Goal: Navigation & Orientation: Find specific page/section

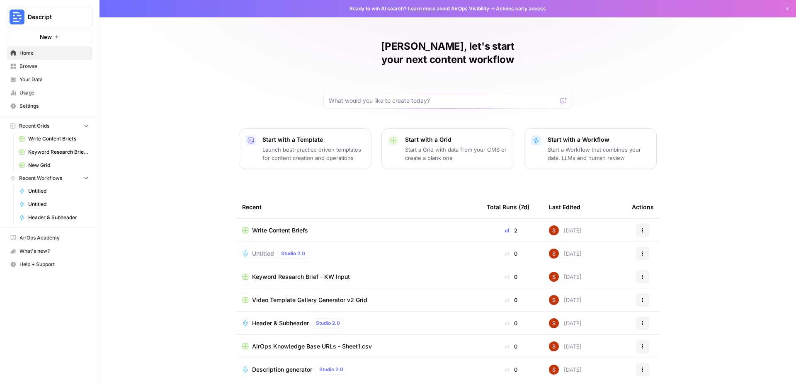
click at [46, 77] on span "Your Data" at bounding box center [53, 79] width 69 height 7
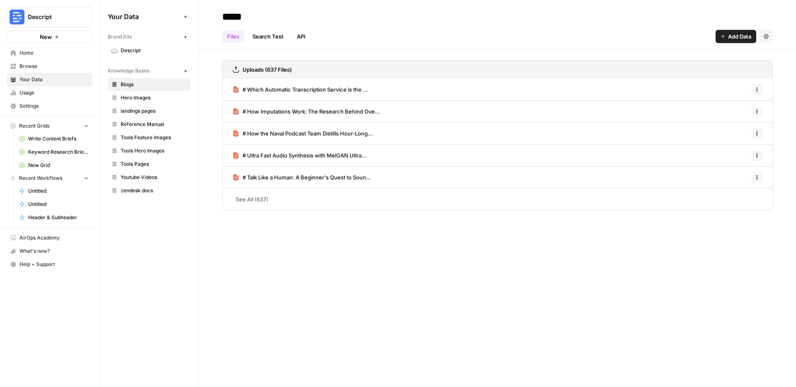
click at [22, 68] on span "Browse" at bounding box center [53, 66] width 69 height 7
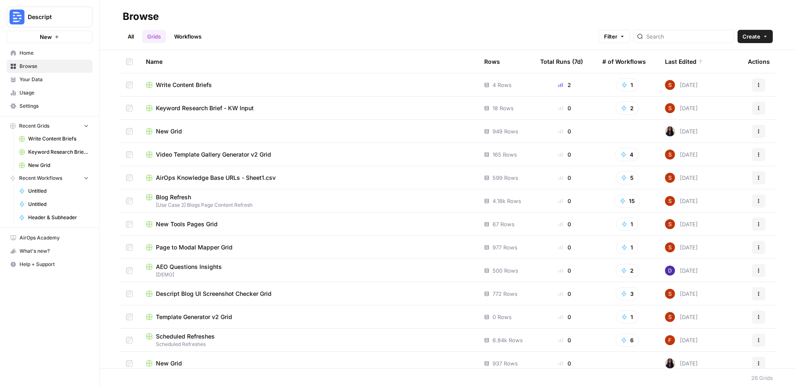
click at [206, 216] on td "New Tools Pages Grid" at bounding box center [308, 224] width 338 height 23
click at [204, 221] on span "New Tools Pages Grid" at bounding box center [187, 224] width 62 height 8
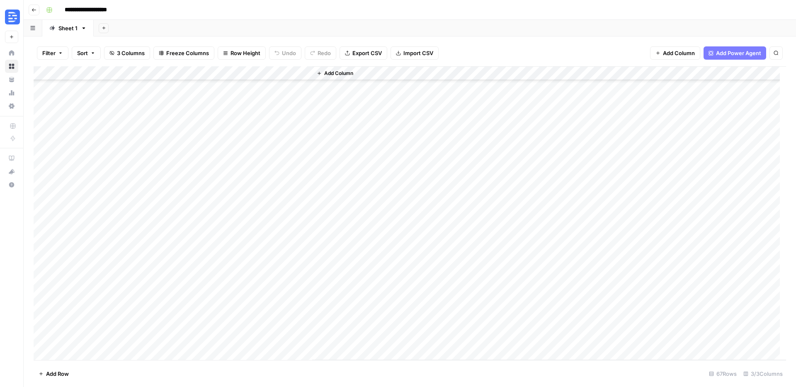
scroll to position [678, 0]
click at [112, 348] on div "Add Column" at bounding box center [410, 213] width 753 height 294
click at [100, 340] on textarea at bounding box center [112, 340] width 133 height 12
type textarea "**********"
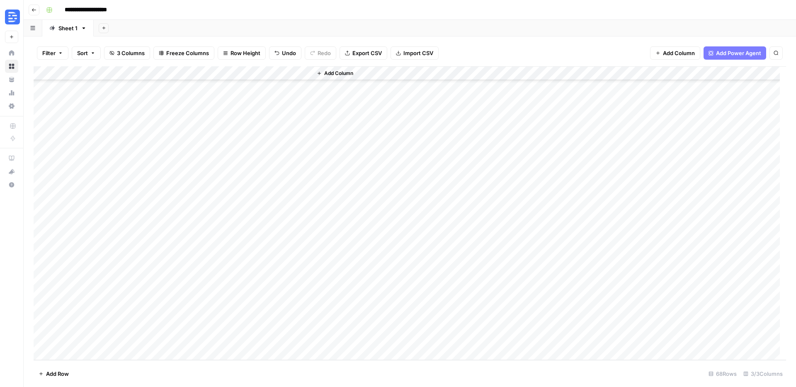
click at [200, 338] on div "Add Column" at bounding box center [410, 213] width 753 height 294
click at [221, 73] on div "Add Column" at bounding box center [410, 213] width 753 height 294
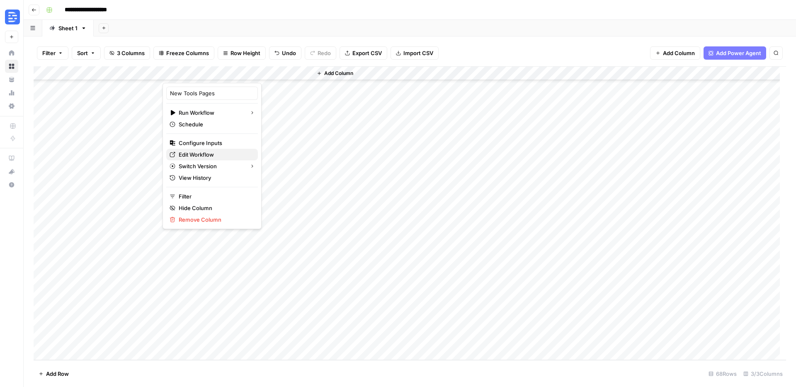
click at [214, 156] on span "Edit Workflow" at bounding box center [215, 155] width 73 height 8
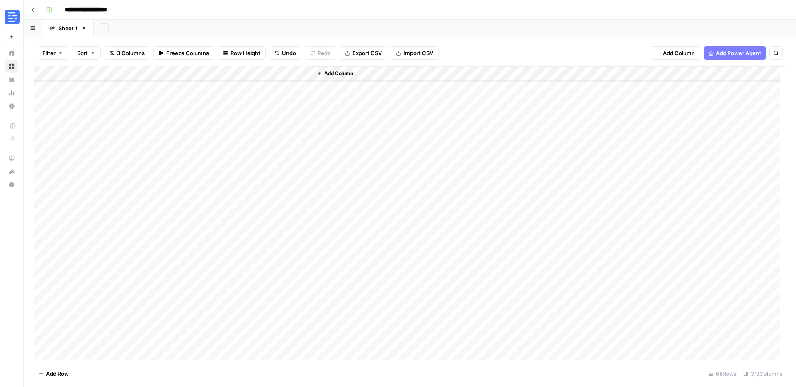
click at [37, 10] on button "Go back" at bounding box center [34, 10] width 11 height 11
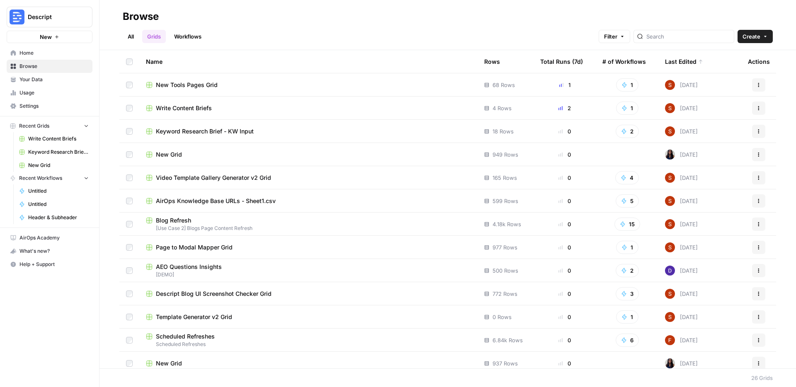
click at [192, 227] on span "[Use Case 2] Blogs Page Content Refresh" at bounding box center [308, 228] width 325 height 7
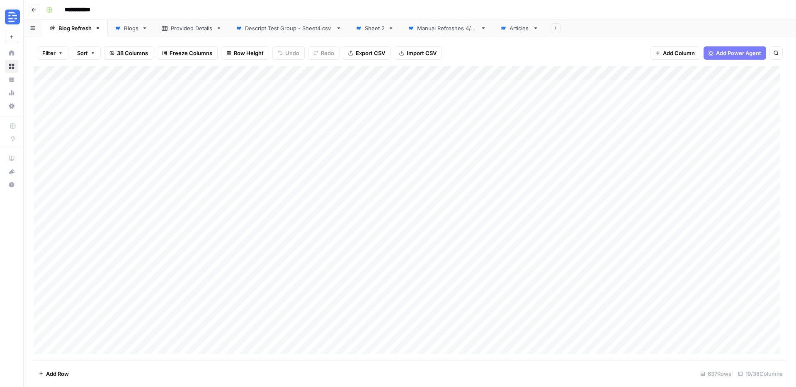
click at [513, 29] on div "Articles" at bounding box center [520, 28] width 20 height 8
click at [33, 10] on icon "button" at bounding box center [34, 9] width 4 height 3
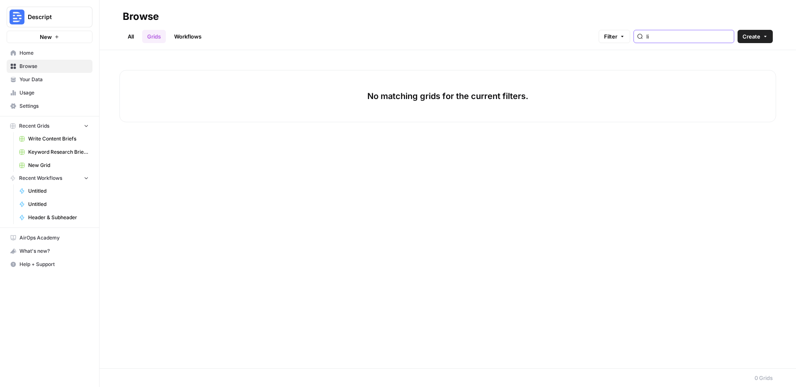
type input "l"
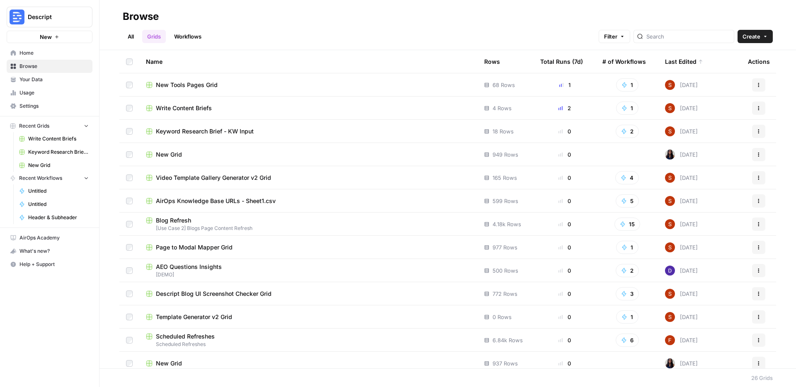
click at [260, 163] on td "New Grid" at bounding box center [308, 154] width 338 height 23
click at [259, 156] on div "New Grid" at bounding box center [308, 155] width 325 height 8
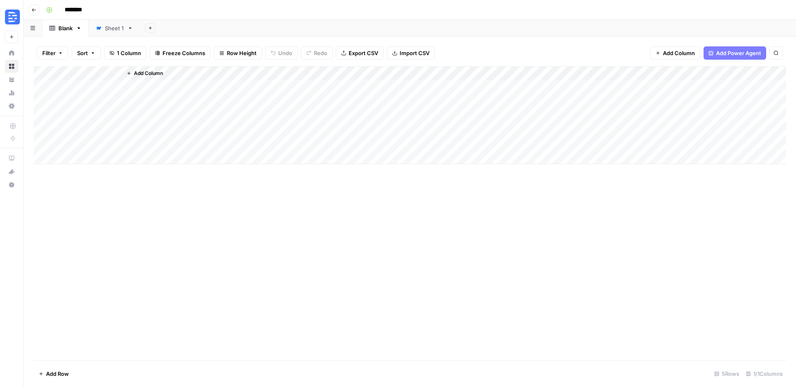
click at [34, 11] on icon "button" at bounding box center [34, 9] width 5 height 5
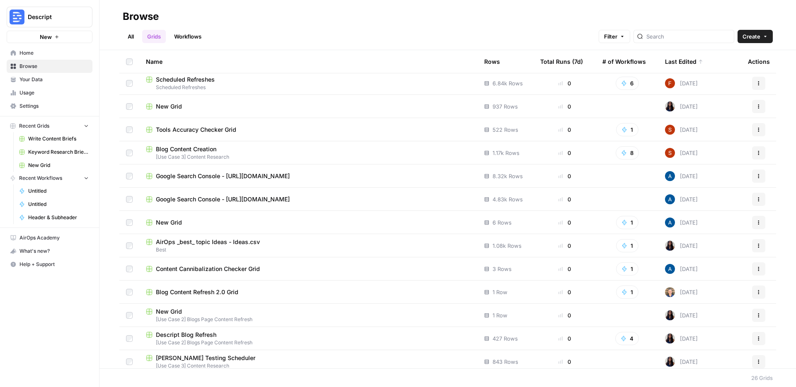
scroll to position [308, 0]
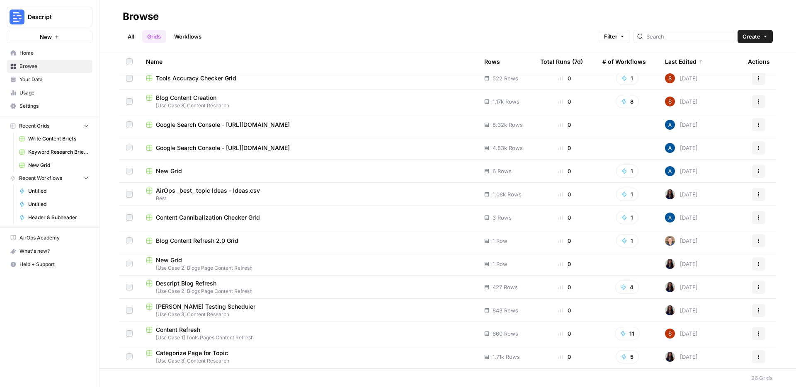
click at [203, 283] on span "Descript Blog Refresh" at bounding box center [186, 283] width 61 height 8
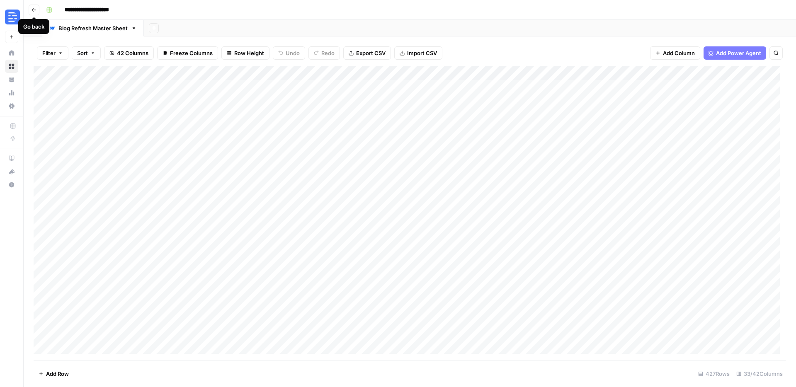
click at [35, 8] on icon "button" at bounding box center [34, 9] width 5 height 5
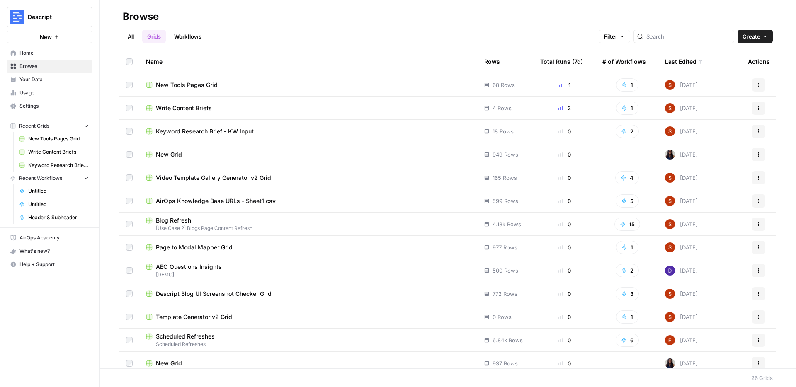
click at [191, 39] on link "Workflows" at bounding box center [187, 36] width 37 height 13
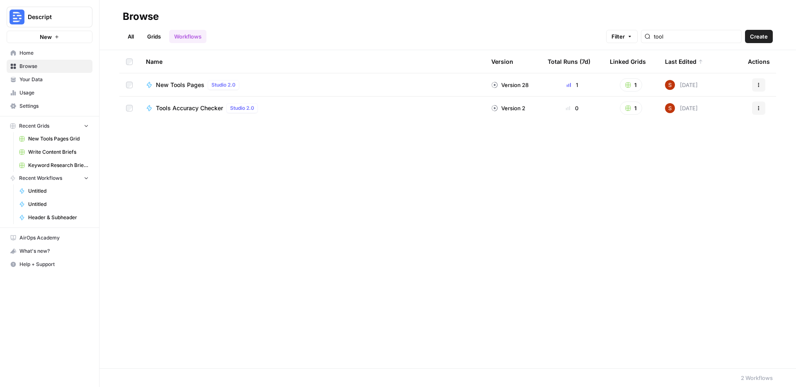
click at [158, 39] on link "Grids" at bounding box center [154, 36] width 24 height 13
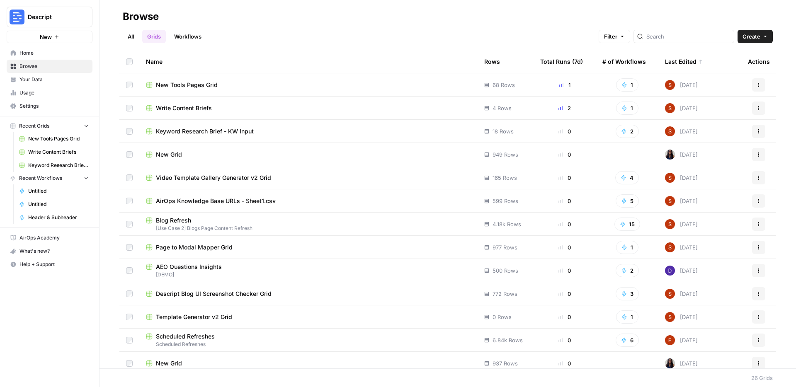
click at [138, 38] on link "All" at bounding box center [131, 36] width 16 height 13
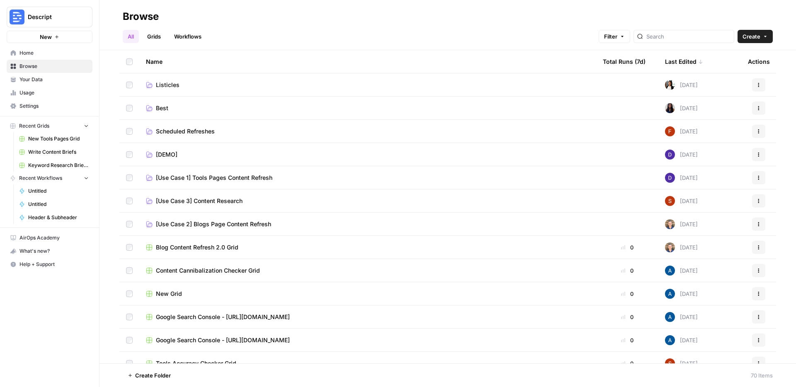
click at [159, 38] on link "Grids" at bounding box center [154, 36] width 24 height 13
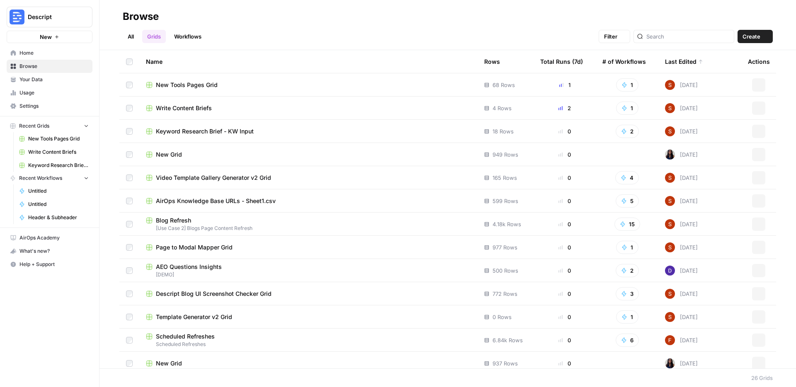
click at [180, 37] on link "Workflows" at bounding box center [187, 36] width 37 height 13
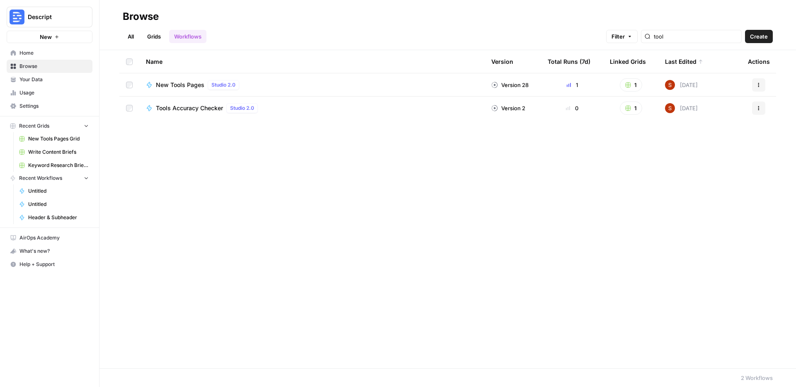
click at [54, 20] on span "Descript" at bounding box center [53, 17] width 50 height 8
